Goal: Check status

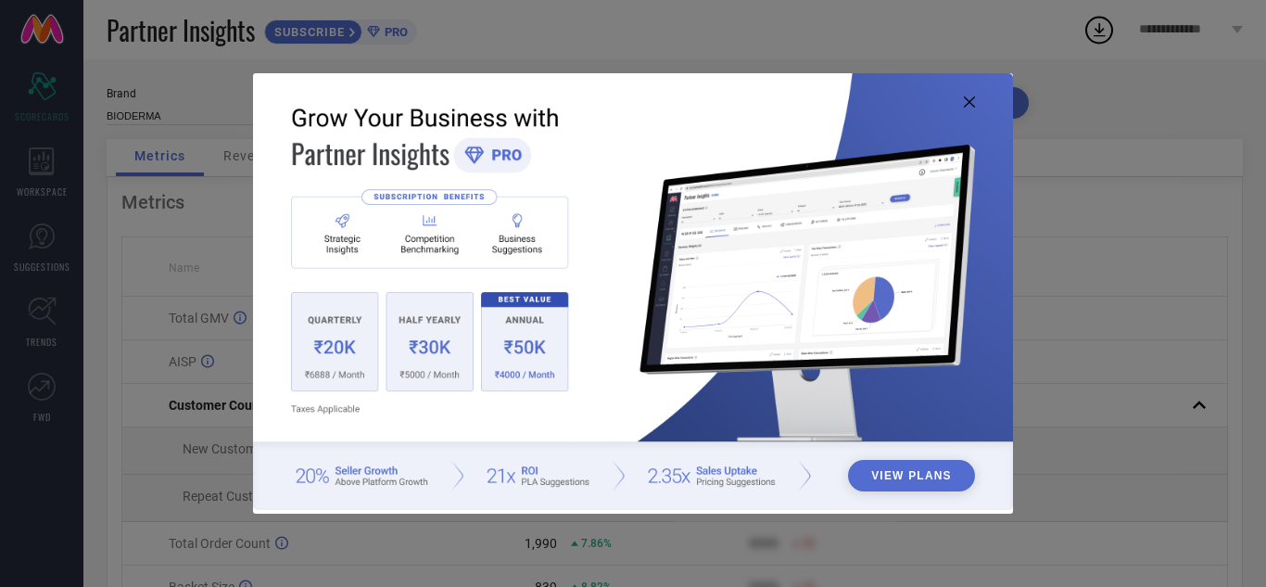
click at [969, 105] on icon at bounding box center [969, 101] width 11 height 11
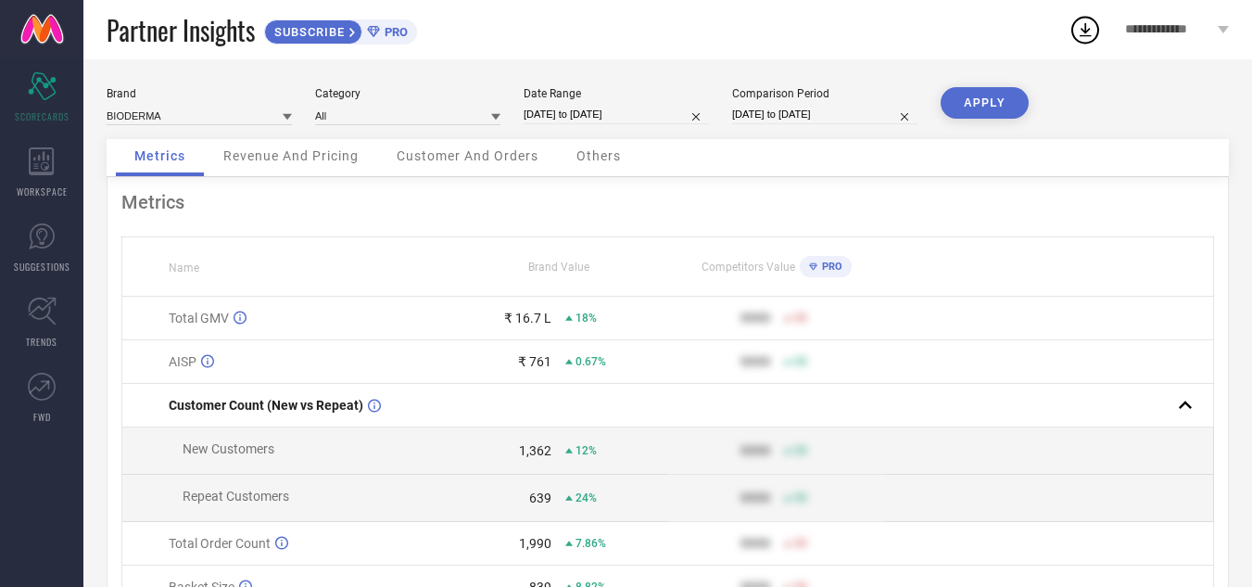
click at [597, 119] on input "[DATE] to [DATE]" at bounding box center [616, 114] width 185 height 19
select select "6"
select select "2025"
select select "7"
select select "2025"
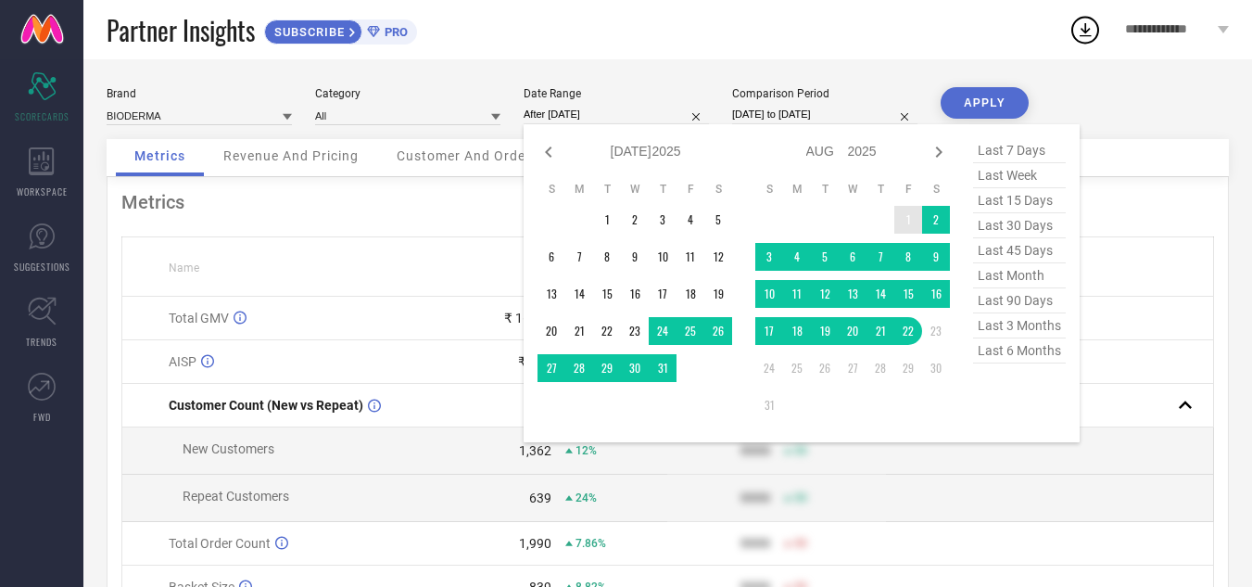
click at [899, 223] on td "1" at bounding box center [908, 220] width 28 height 28
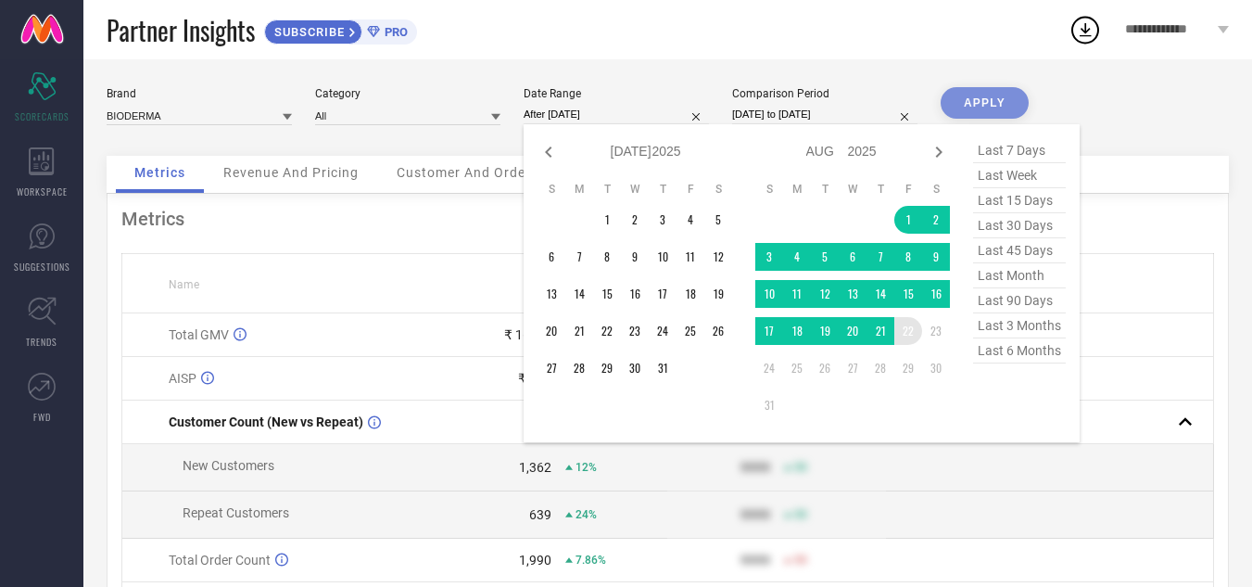
type input "[DATE] to [DATE]"
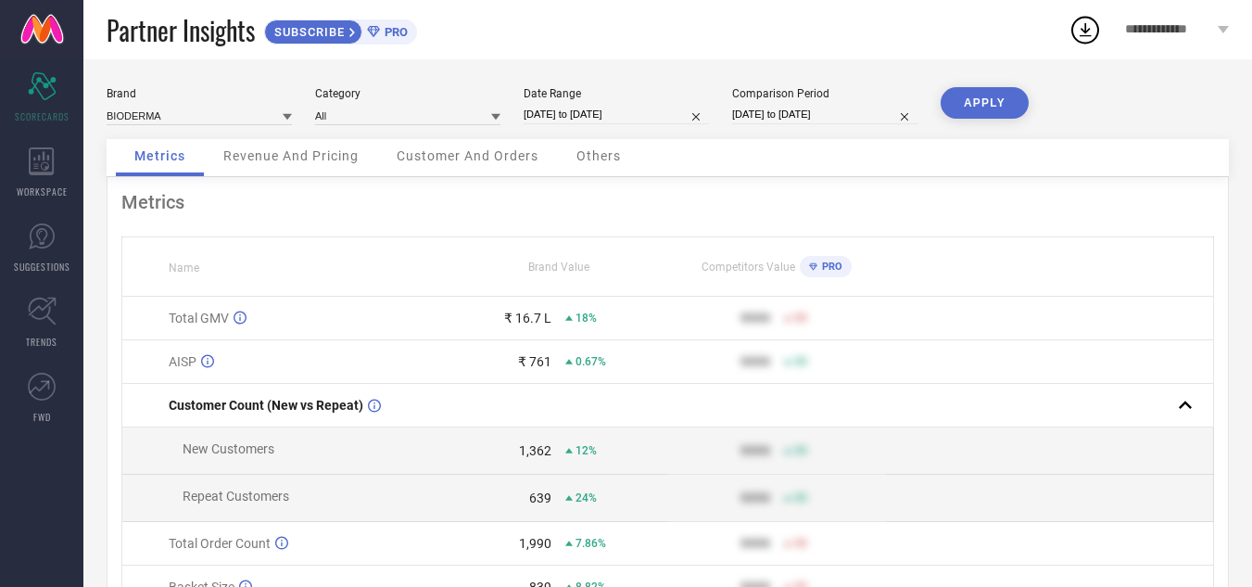
click at [979, 108] on button "APPLY" at bounding box center [985, 103] width 88 height 32
